Goal: Entertainment & Leisure: Consume media (video, audio)

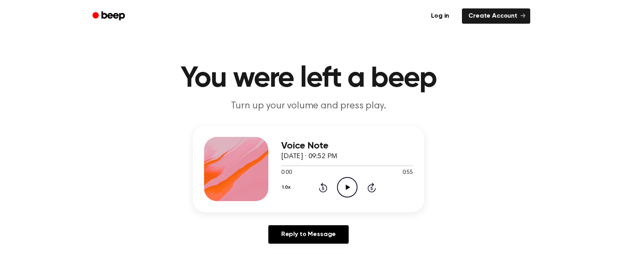
click at [341, 187] on icon "Play Audio" at bounding box center [347, 187] width 20 height 20
click at [284, 186] on button "1.0x" at bounding box center [287, 188] width 12 height 14
click at [298, 244] on div "1.2x" at bounding box center [296, 250] width 31 height 15
click at [288, 188] on button "1.2x" at bounding box center [287, 188] width 12 height 14
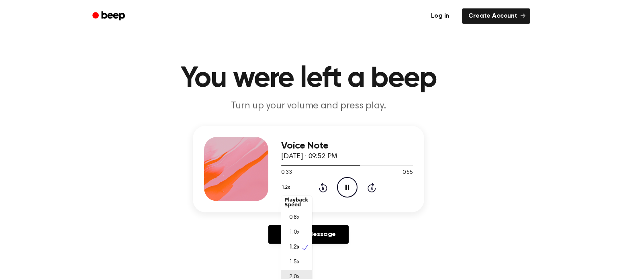
click at [294, 273] on span "2.0x" at bounding box center [294, 277] width 10 height 8
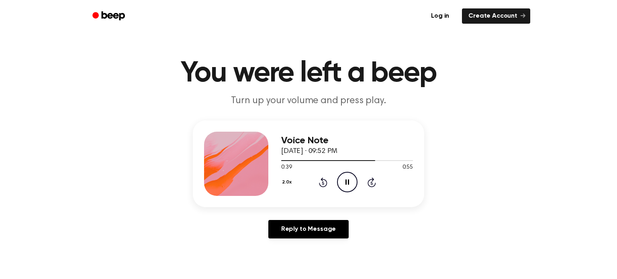
click at [289, 182] on button "2.0x" at bounding box center [287, 182] width 13 height 14
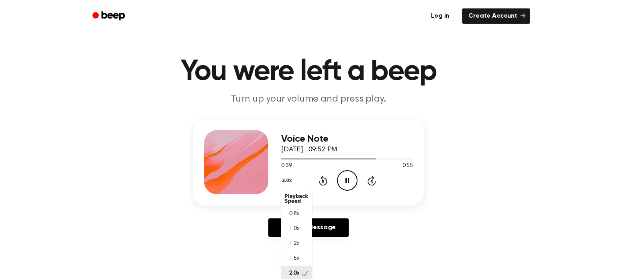
scroll to position [2, 0]
click at [296, 227] on span "1.0x" at bounding box center [294, 227] width 10 height 8
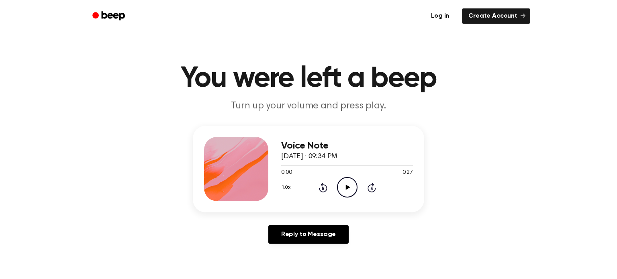
click at [342, 184] on icon "Play Audio" at bounding box center [347, 187] width 20 height 20
click at [344, 186] on icon "Play Audio" at bounding box center [347, 187] width 20 height 20
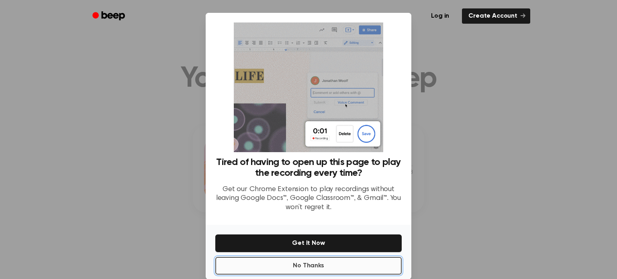
click at [375, 266] on button "No Thanks" at bounding box center [308, 266] width 186 height 18
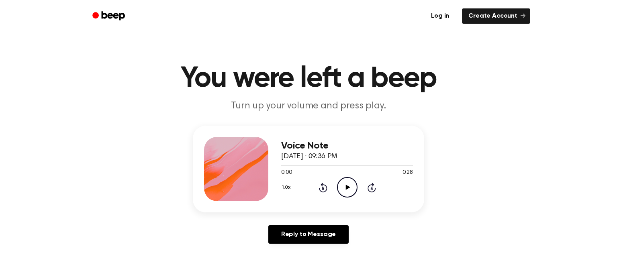
click at [338, 193] on icon "Play Audio" at bounding box center [347, 187] width 20 height 20
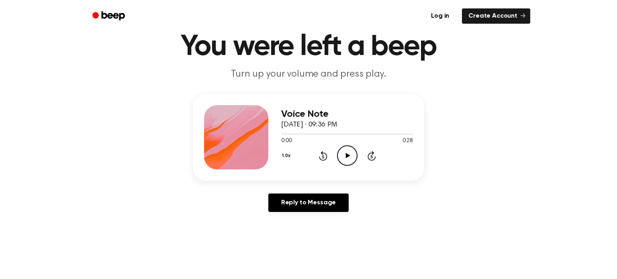
scroll to position [34, 0]
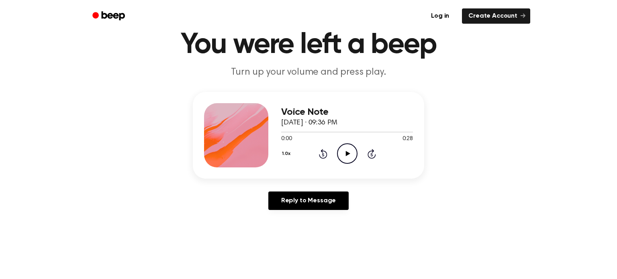
click at [284, 156] on button "1.0x" at bounding box center [287, 154] width 12 height 14
click at [299, 244] on div "2.0x" at bounding box center [296, 246] width 31 height 15
click at [339, 162] on icon "Play Audio" at bounding box center [347, 153] width 20 height 20
click at [287, 154] on button "2.0x" at bounding box center [287, 154] width 13 height 14
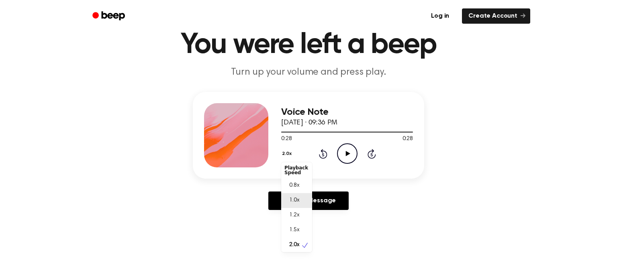
click at [301, 198] on div "1.0x" at bounding box center [296, 200] width 31 height 15
click at [337, 122] on span "October 2, 2025 · 09:36 PM" at bounding box center [309, 122] width 56 height 7
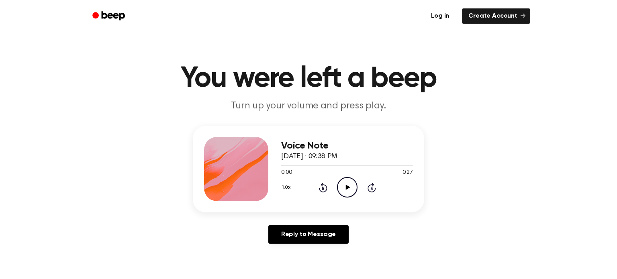
click at [357, 185] on div "1.0x Rewind 5 seconds Play Audio Skip 5 seconds" at bounding box center [347, 187] width 132 height 20
click at [342, 200] on div "Voice Note [DATE] · 09:38 PM 0:00 0:27 Your browser does not support the [objec…" at bounding box center [347, 169] width 132 height 64
click at [347, 194] on icon "Play Audio" at bounding box center [347, 187] width 20 height 20
click at [288, 187] on button "1.0x" at bounding box center [287, 188] width 12 height 14
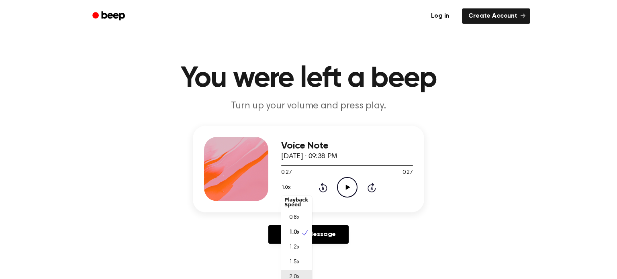
scroll to position [5, 0]
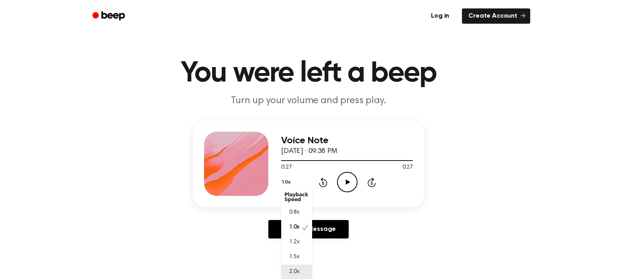
click at [294, 273] on span "2.0x" at bounding box center [294, 272] width 10 height 8
click at [340, 183] on icon "Play Audio" at bounding box center [347, 182] width 20 height 20
click at [287, 183] on button "2.0x" at bounding box center [287, 182] width 13 height 14
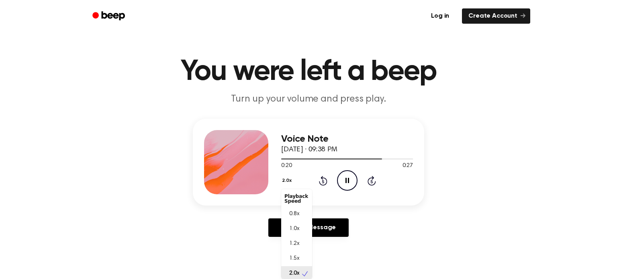
scroll to position [2, 0]
click at [298, 226] on span "1.0x" at bounding box center [294, 227] width 10 height 8
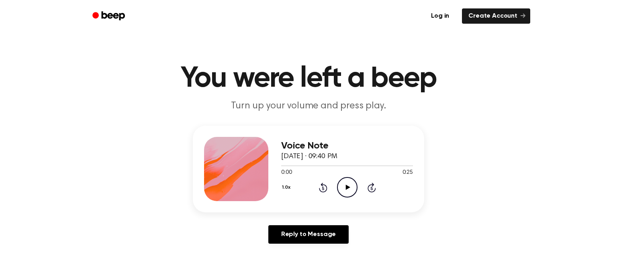
click at [345, 190] on icon "Play Audio" at bounding box center [347, 187] width 20 height 20
click at [340, 184] on icon "Play Audio" at bounding box center [347, 187] width 20 height 20
click at [340, 184] on icon "Pause Audio" at bounding box center [347, 187] width 20 height 20
click at [340, 184] on icon "Play Audio" at bounding box center [347, 187] width 20 height 20
click at [286, 181] on button "1.0x" at bounding box center [287, 188] width 12 height 14
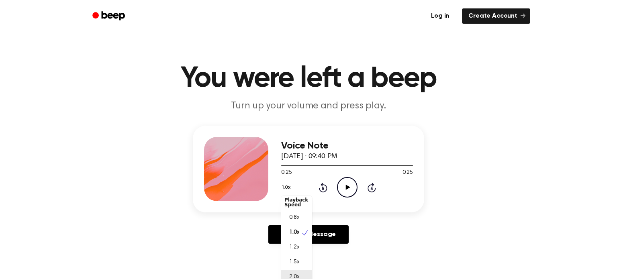
scroll to position [5, 0]
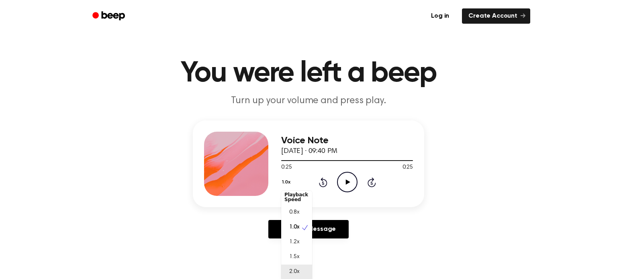
click at [295, 275] on span "2.0x" at bounding box center [294, 272] width 10 height 8
click at [339, 186] on icon "Play Audio" at bounding box center [347, 182] width 20 height 20
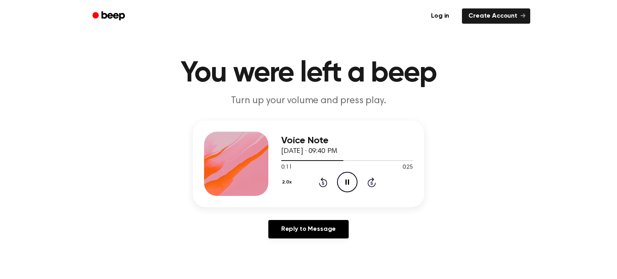
click at [285, 180] on button "2.0x" at bounding box center [287, 182] width 13 height 14
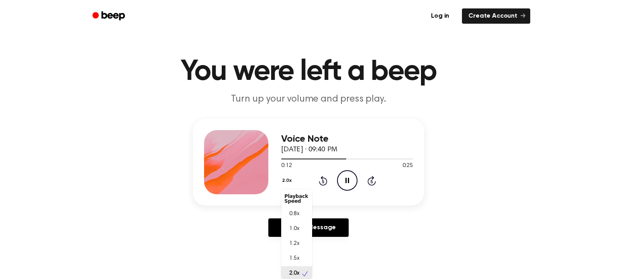
scroll to position [2, 0]
click at [298, 220] on div "1.0x" at bounding box center [296, 227] width 31 height 15
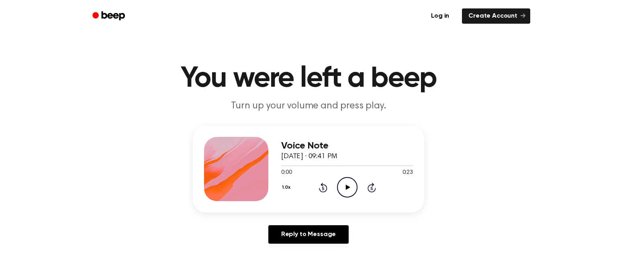
click at [338, 187] on icon "Play Audio" at bounding box center [347, 187] width 20 height 20
click at [349, 182] on icon "Play Audio" at bounding box center [347, 187] width 20 height 20
click at [286, 187] on button "1.0x" at bounding box center [287, 188] width 12 height 14
click at [300, 274] on div "2.0x" at bounding box center [296, 277] width 31 height 15
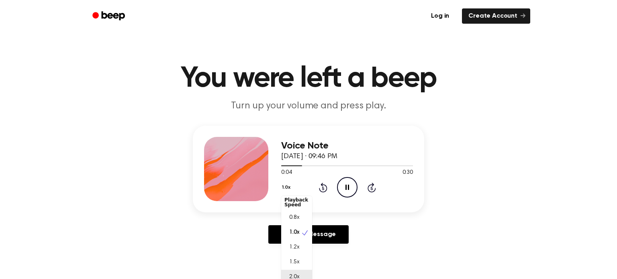
scroll to position [5, 0]
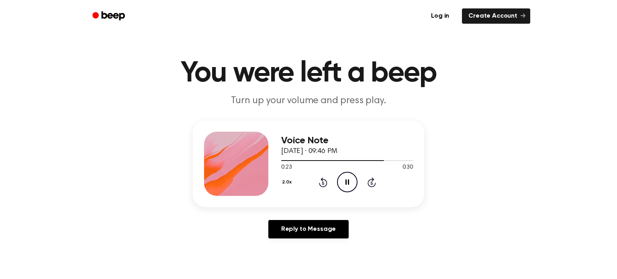
drag, startPoint x: 347, startPoint y: 150, endPoint x: 532, endPoint y: 144, distance: 185.2
click at [532, 144] on div "Voice Note October 2, 2025 · 09:46 PM 0:23 0:30 Your browser does not support t…" at bounding box center [309, 182] width 598 height 124
click at [530, 143] on div "Voice Note October 2, 2025 · 09:46 PM 0:25 0:30 Your browser does not support t…" at bounding box center [309, 182] width 598 height 124
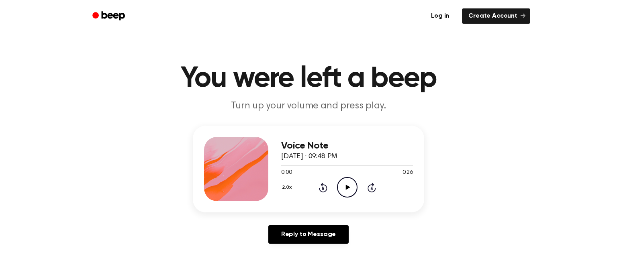
click at [352, 187] on icon "Play Audio" at bounding box center [347, 187] width 20 height 20
click at [359, 184] on div "2.0x Rewind 5 seconds Play Audio Skip 5 seconds" at bounding box center [347, 187] width 132 height 20
click at [353, 186] on icon "Play Audio" at bounding box center [347, 187] width 20 height 20
click at [288, 185] on button "2.0x" at bounding box center [287, 188] width 13 height 14
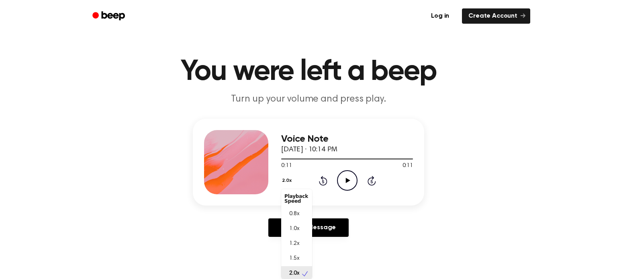
scroll to position [2, 0]
click at [298, 224] on span "1.0x" at bounding box center [294, 227] width 10 height 8
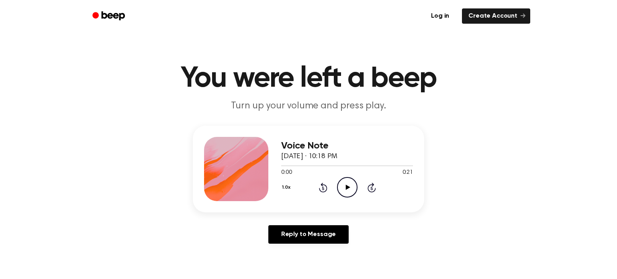
click at [349, 180] on icon "Play Audio" at bounding box center [347, 187] width 20 height 20
click at [292, 185] on button "1.0x" at bounding box center [287, 188] width 12 height 14
click at [293, 275] on span "2.0x" at bounding box center [294, 277] width 10 height 8
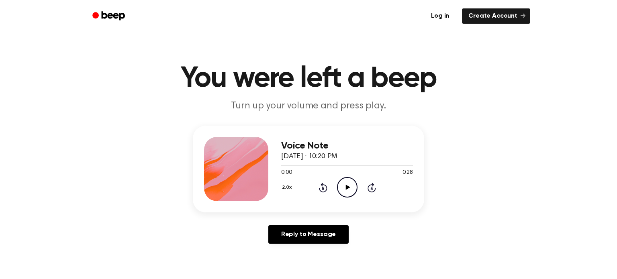
click at [348, 186] on icon at bounding box center [347, 187] width 4 height 5
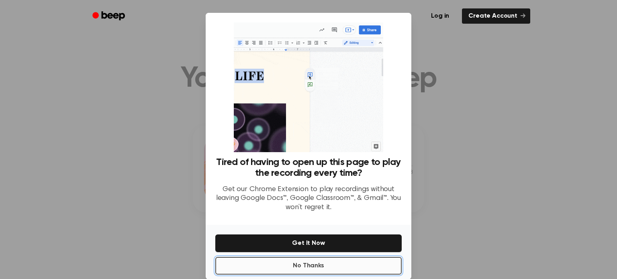
click at [319, 258] on button "No Thanks" at bounding box center [308, 266] width 186 height 18
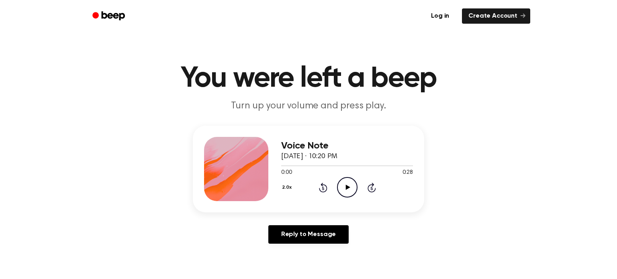
click at [361, 187] on div "2.0x Rewind 5 seconds Play Audio Skip 5 seconds" at bounding box center [347, 187] width 132 height 20
click at [356, 187] on circle at bounding box center [347, 188] width 20 height 20
click at [286, 184] on button "2.0x" at bounding box center [287, 188] width 13 height 14
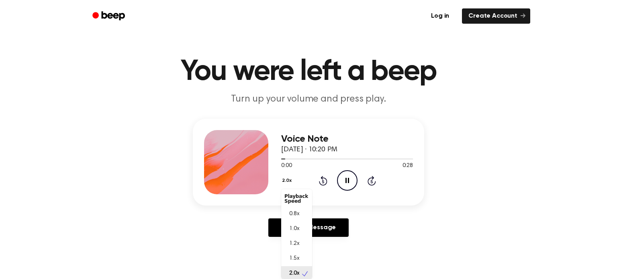
scroll to position [2, 0]
click at [295, 225] on span "1.0x" at bounding box center [294, 227] width 10 height 8
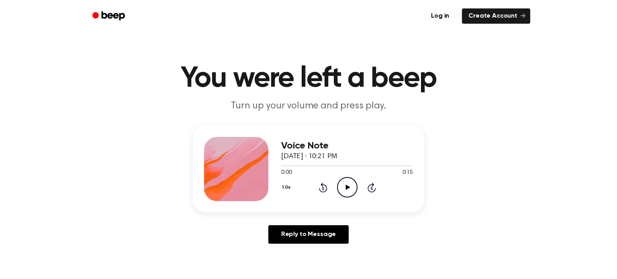
click at [351, 189] on icon "Play Audio" at bounding box center [347, 187] width 20 height 20
click at [351, 189] on icon "Pause Audio" at bounding box center [347, 187] width 20 height 20
click at [353, 190] on icon "Play Audio" at bounding box center [347, 187] width 20 height 20
click at [341, 190] on icon "Play Audio" at bounding box center [347, 187] width 20 height 20
click at [345, 179] on icon "Play Audio" at bounding box center [347, 187] width 20 height 20
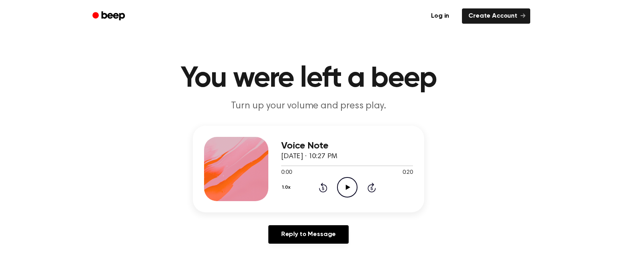
click at [351, 188] on icon "Play Audio" at bounding box center [347, 187] width 20 height 20
